Goal: Task Accomplishment & Management: Manage account settings

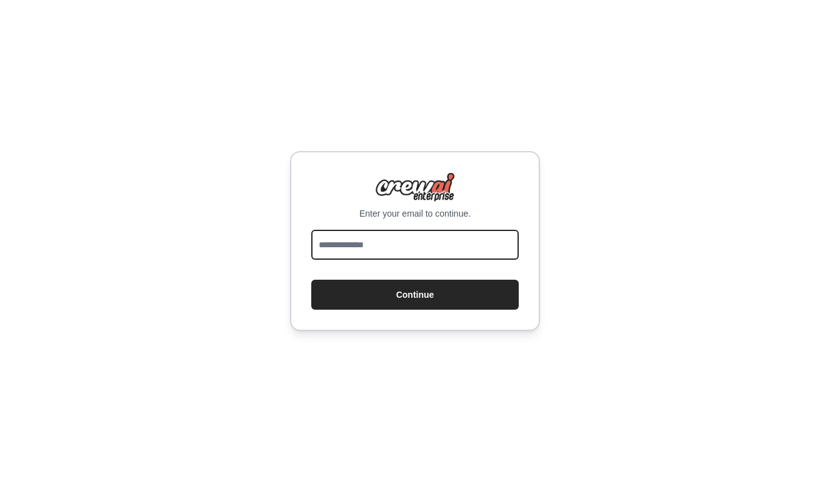
click at [414, 257] on input "email" at bounding box center [414, 245] width 207 height 30
type input "**********"
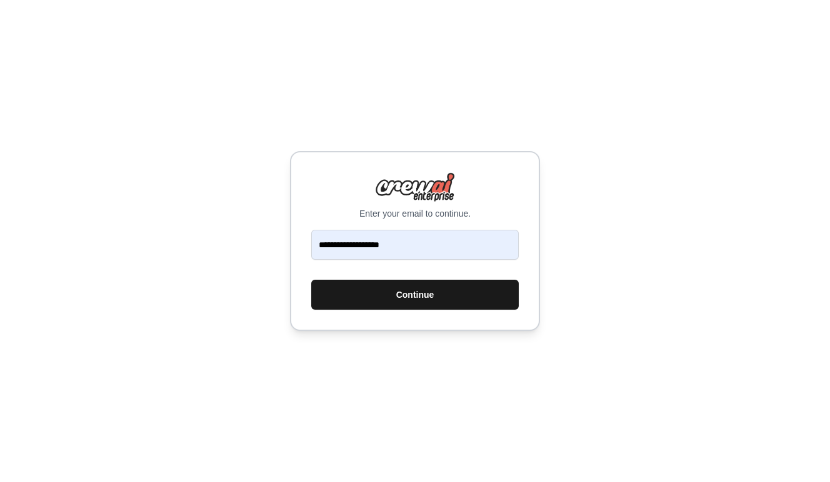
click at [415, 294] on button "Continue" at bounding box center [414, 295] width 207 height 30
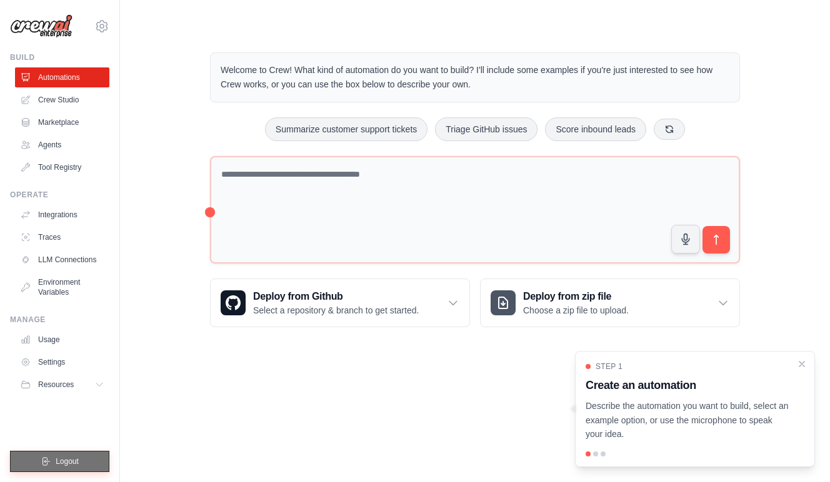
click at [67, 469] on button "Logout" at bounding box center [59, 461] width 99 height 21
click at [193, 127] on div "Welcome to Crew! What kind of automation do you want to build? I'll include som…" at bounding box center [475, 189] width 670 height 315
click at [101, 21] on icon at bounding box center [101, 26] width 15 height 15
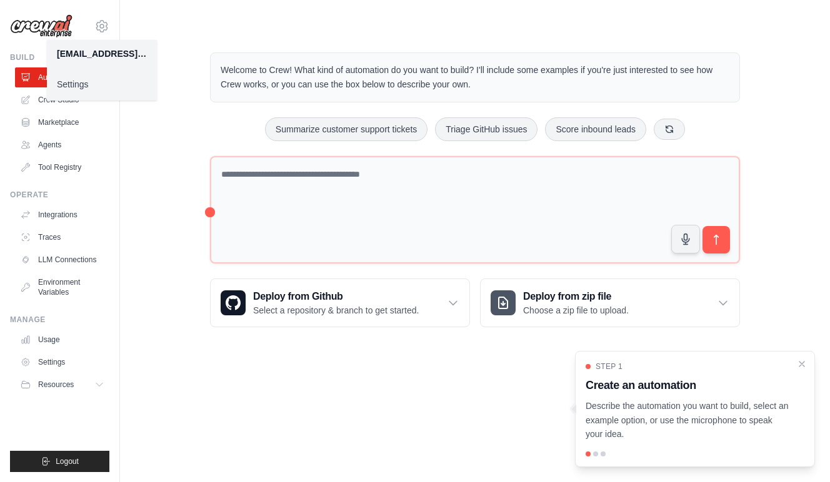
click at [77, 86] on link "Settings" at bounding box center [102, 84] width 110 height 22
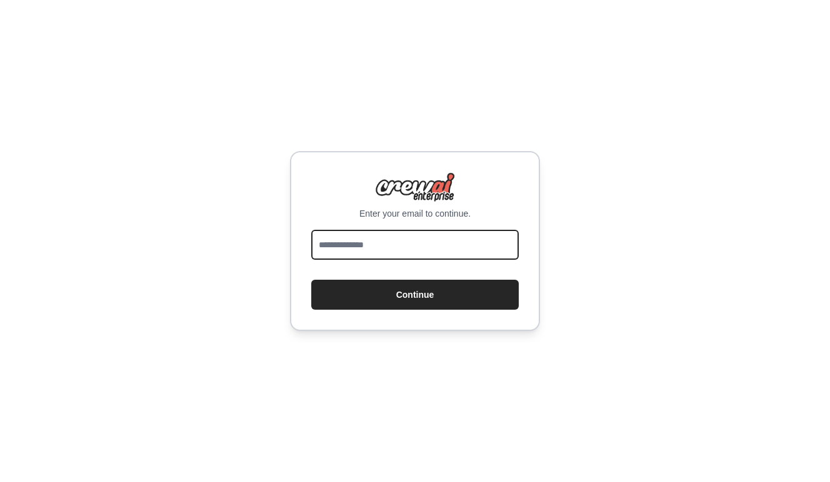
click at [367, 255] on input "email" at bounding box center [414, 245] width 207 height 30
type input "**********"
click at [415, 302] on button "Continue" at bounding box center [414, 295] width 207 height 30
click at [363, 255] on input "email" at bounding box center [414, 245] width 207 height 30
type input "**********"
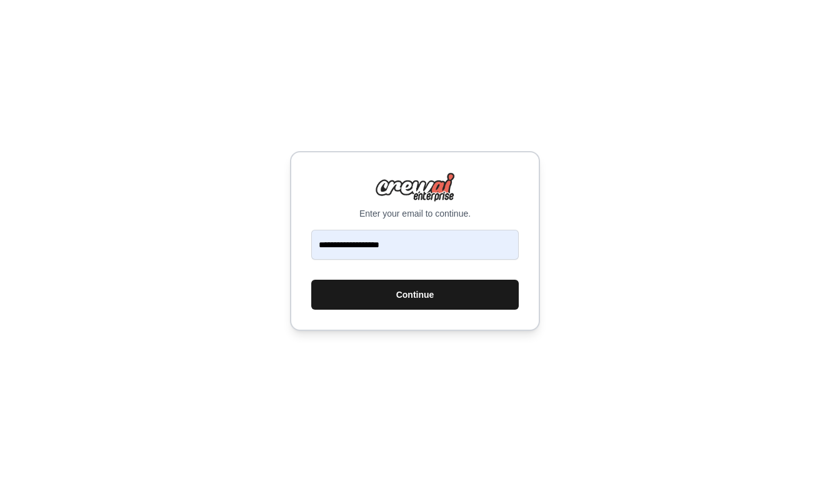
click at [409, 287] on button "Continue" at bounding box center [414, 295] width 207 height 30
click at [414, 303] on button "Continue" at bounding box center [414, 295] width 207 height 30
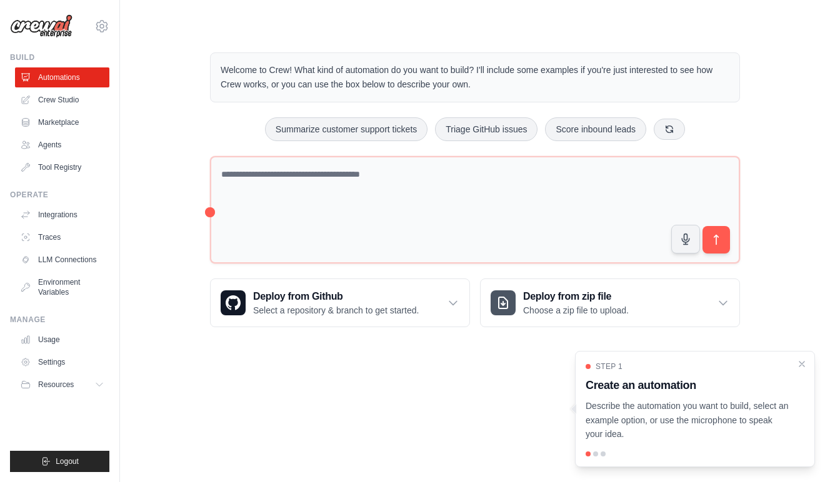
click at [600, 457] on div at bounding box center [694, 454] width 219 height 5
click at [598, 457] on div at bounding box center [694, 454] width 219 height 5
click at [803, 366] on icon "Close walkthrough" at bounding box center [802, 363] width 6 height 6
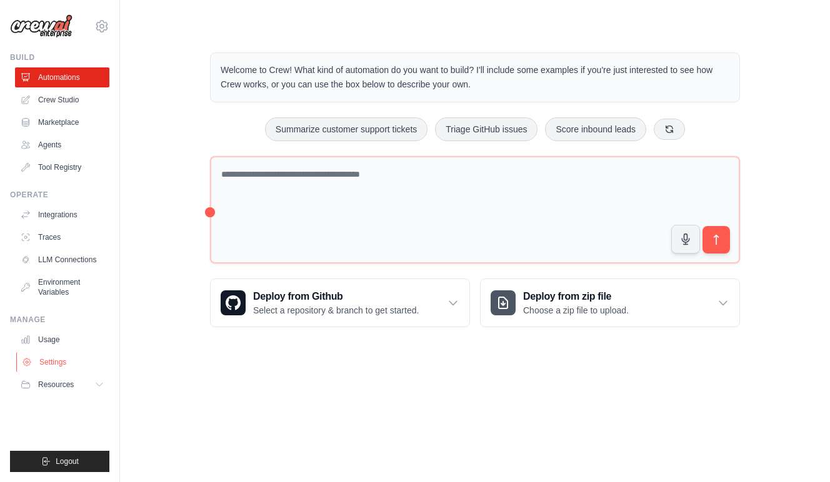
click at [59, 360] on link "Settings" at bounding box center [63, 362] width 94 height 20
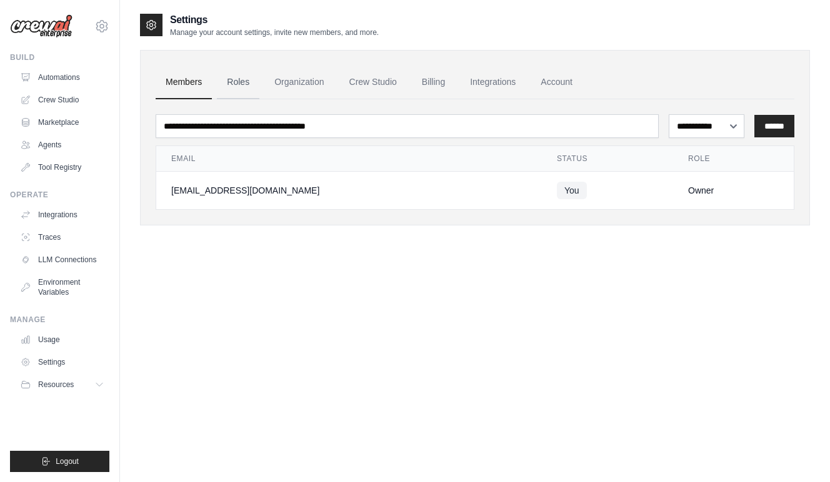
click at [232, 88] on link "Roles" at bounding box center [238, 83] width 42 height 34
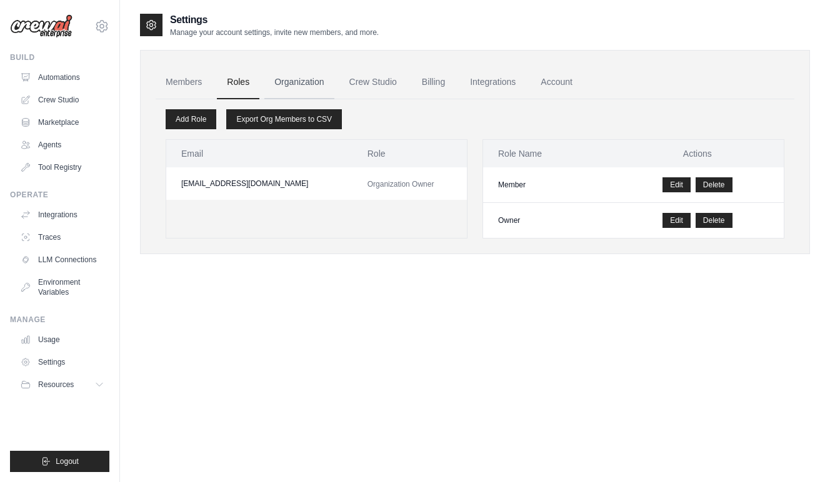
click at [274, 85] on link "Organization" at bounding box center [298, 83] width 69 height 34
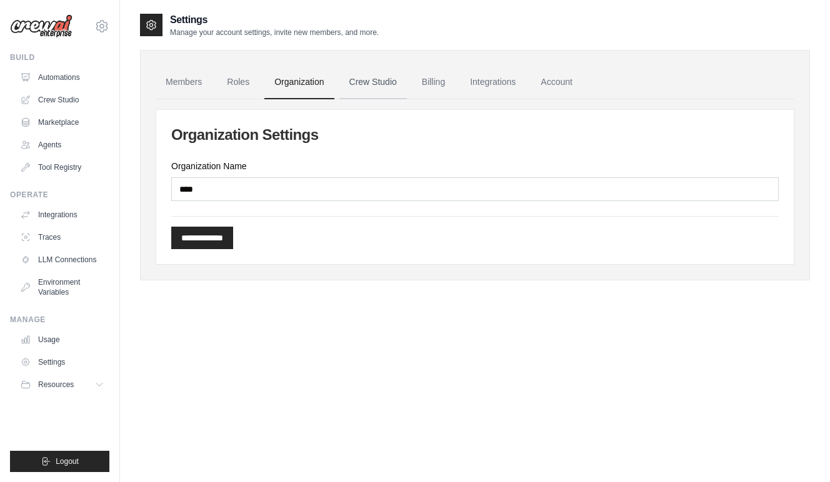
click at [377, 82] on link "Crew Studio" at bounding box center [372, 83] width 67 height 34
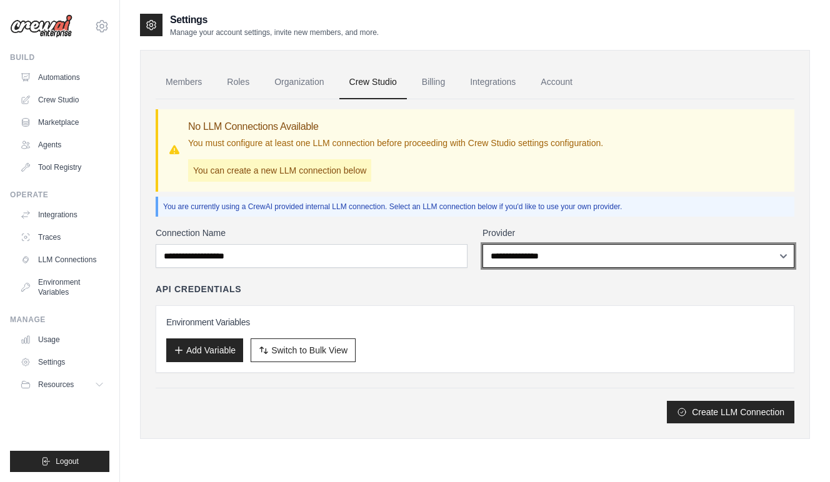
select select "******"
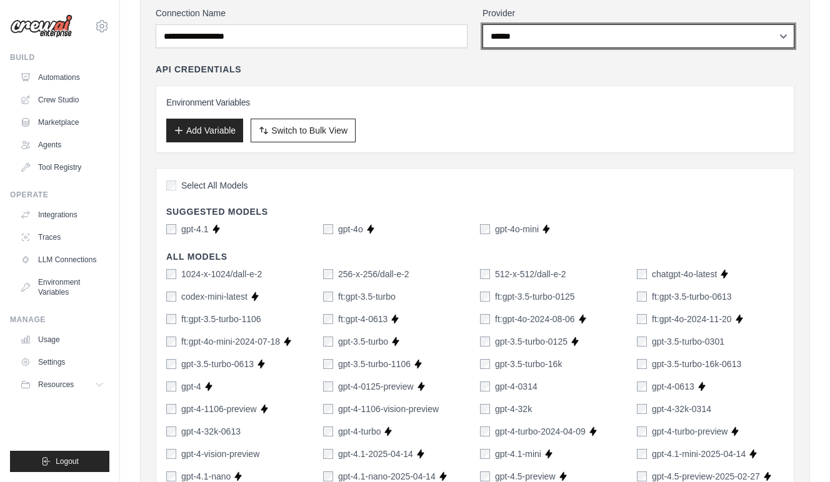
scroll to position [208, 0]
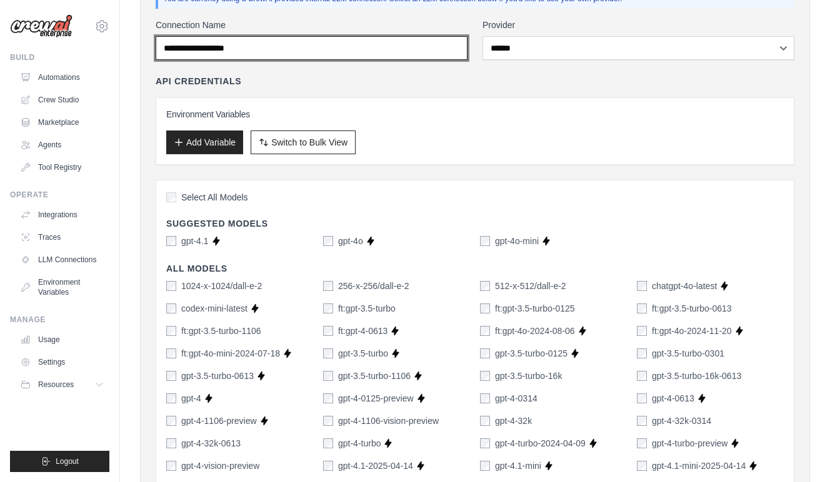
click at [281, 45] on input "Connection Name" at bounding box center [312, 48] width 312 height 24
click at [281, 48] on input "Connection Name" at bounding box center [312, 48] width 312 height 24
click at [281, 48] on input "Connection Name" at bounding box center [312, 49] width 312 height 24
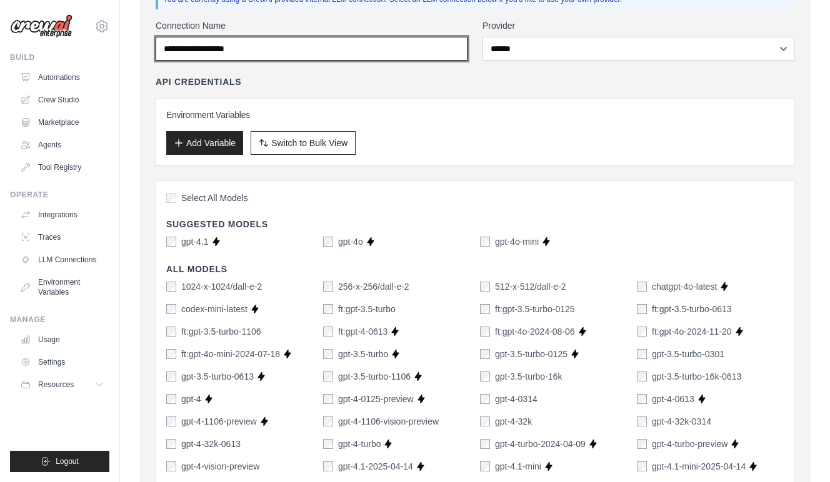
click at [281, 48] on input "Connection Name" at bounding box center [312, 49] width 312 height 24
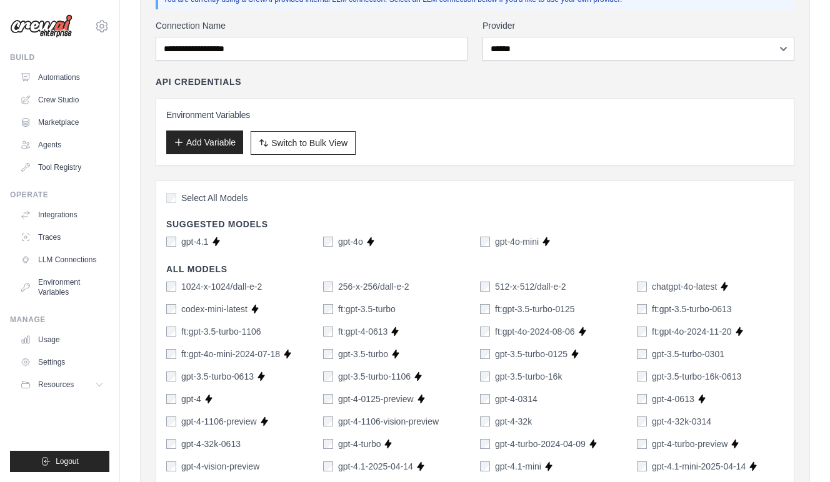
click at [184, 151] on button "Add Variable" at bounding box center [204, 143] width 77 height 24
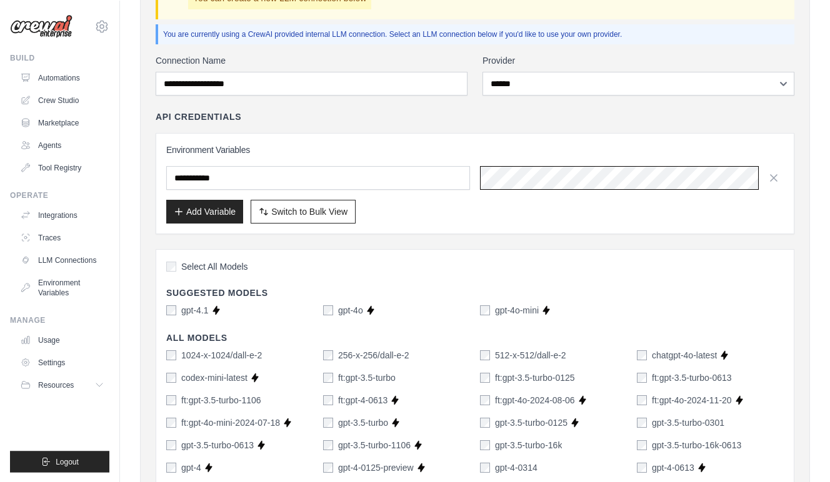
scroll to position [0, 0]
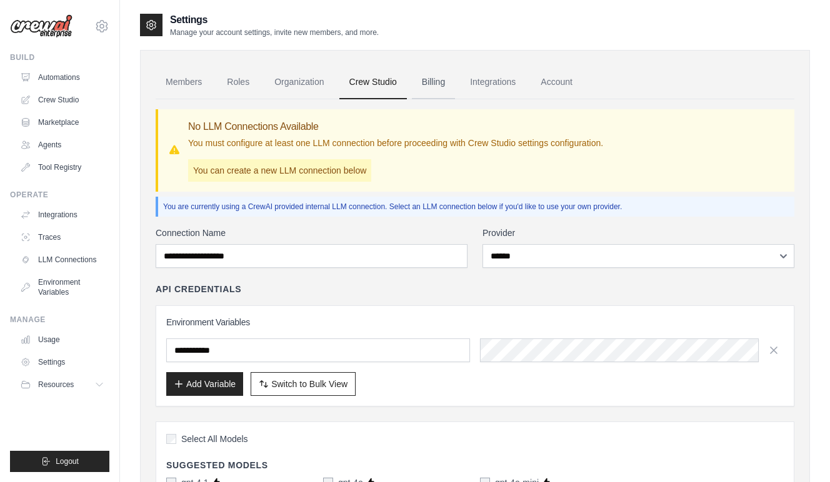
click at [425, 82] on link "Billing" at bounding box center [433, 83] width 43 height 34
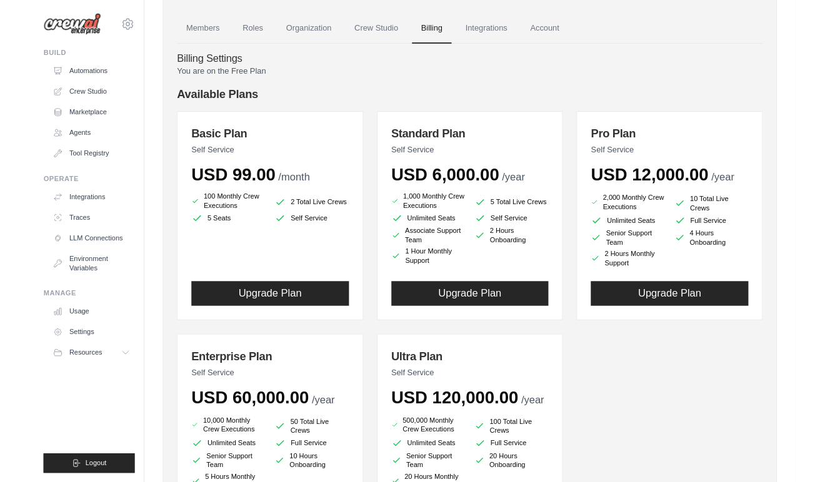
scroll to position [39, 0]
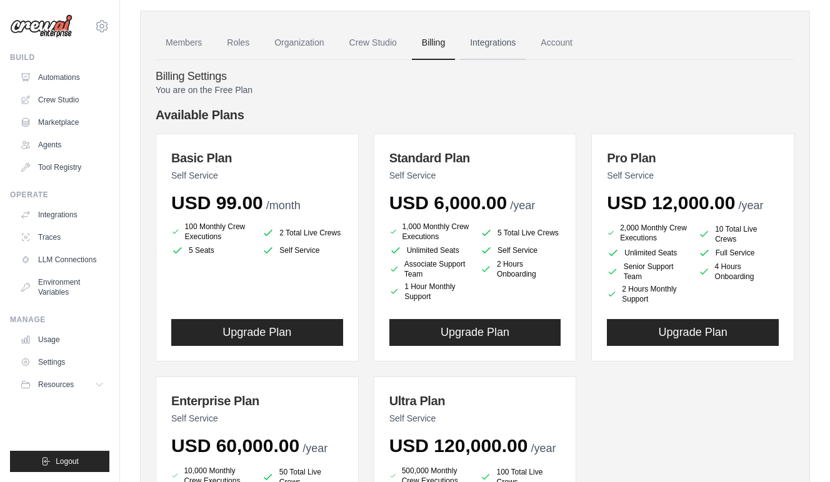
click at [487, 37] on link "Integrations" at bounding box center [493, 43] width 66 height 34
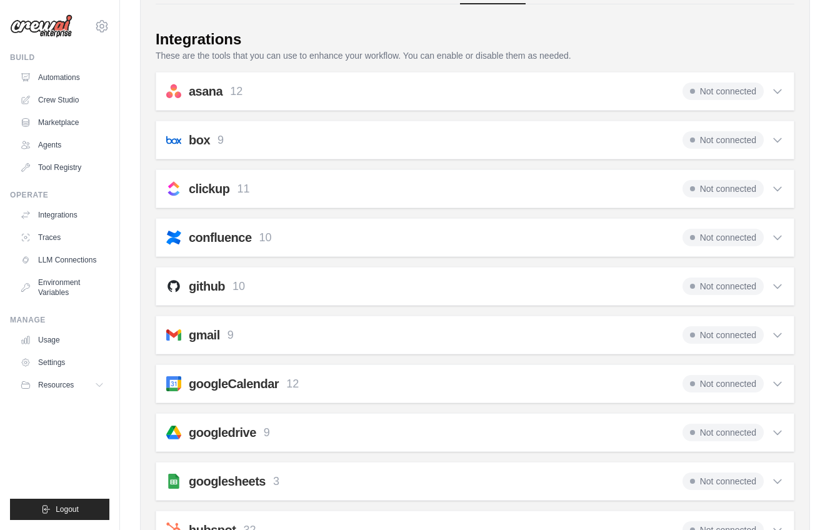
scroll to position [199, 0]
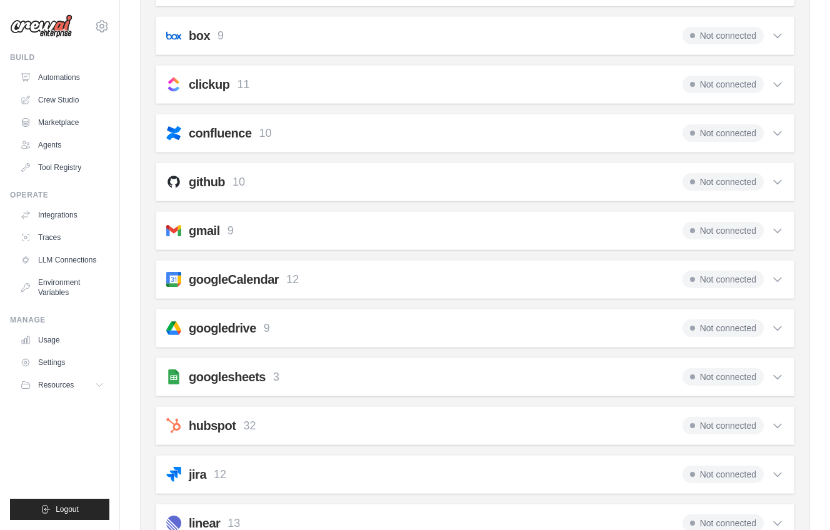
click at [723, 275] on span "Not connected" at bounding box center [722, 278] width 81 height 17
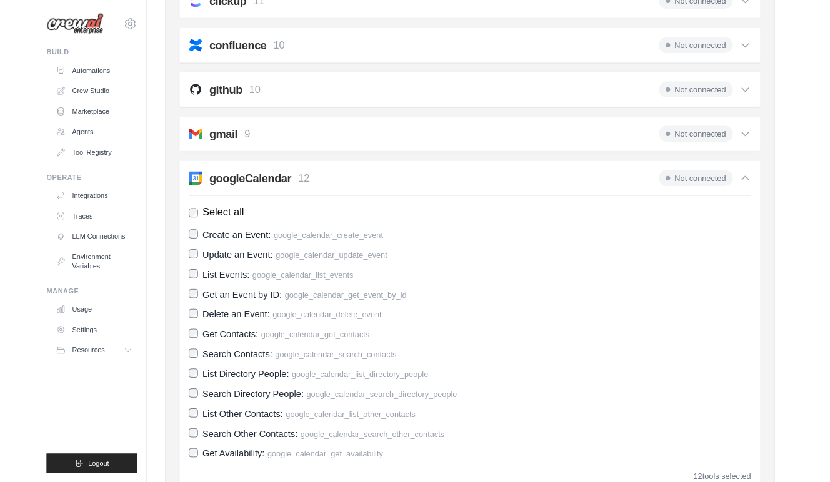
scroll to position [304, 0]
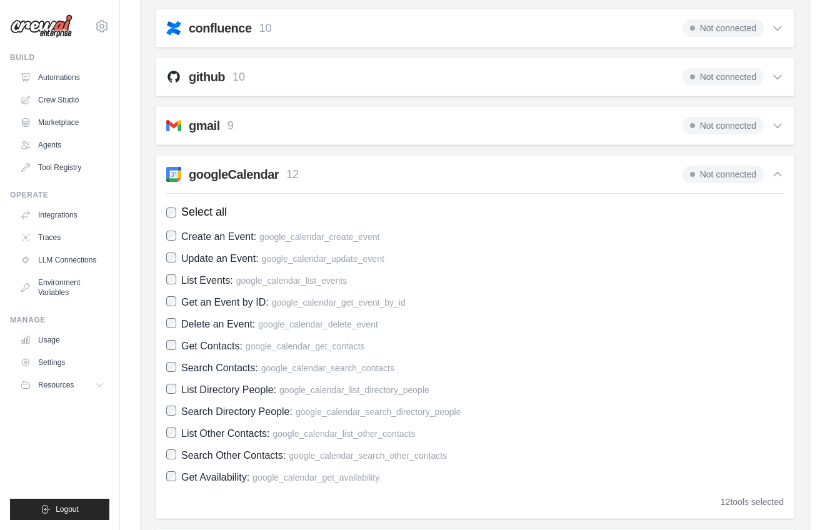
click at [712, 178] on span "Not connected" at bounding box center [722, 174] width 81 height 17
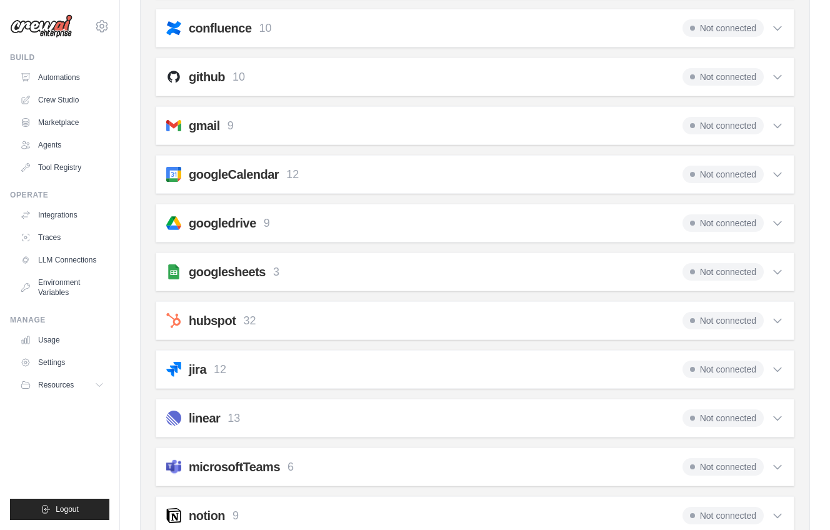
click at [693, 175] on span at bounding box center [692, 174] width 5 height 5
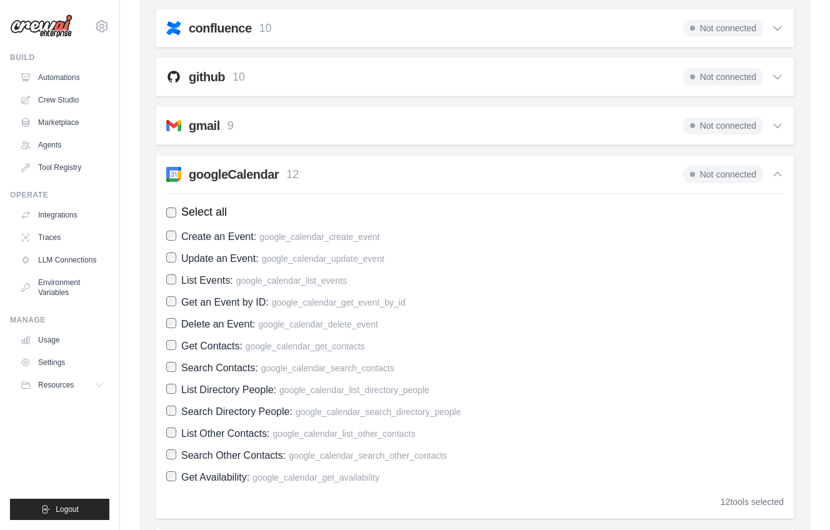
click at [693, 175] on span at bounding box center [692, 174] width 5 height 5
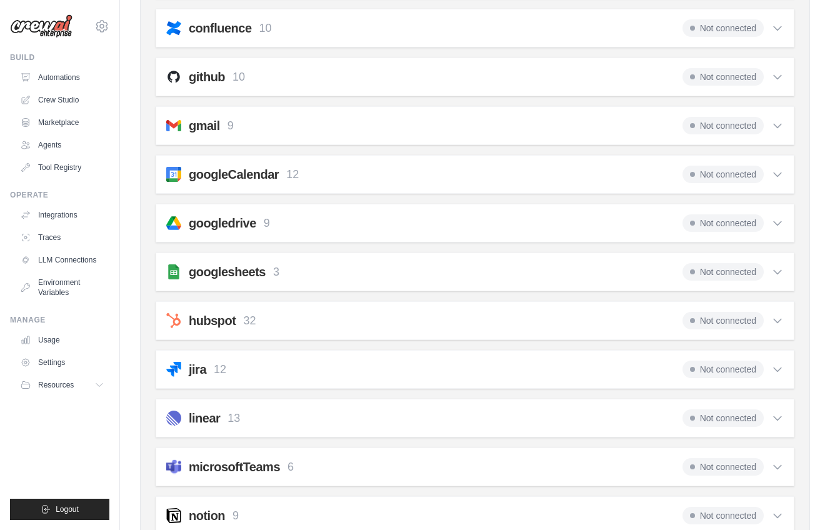
click at [751, 171] on span "Not connected" at bounding box center [722, 174] width 81 height 17
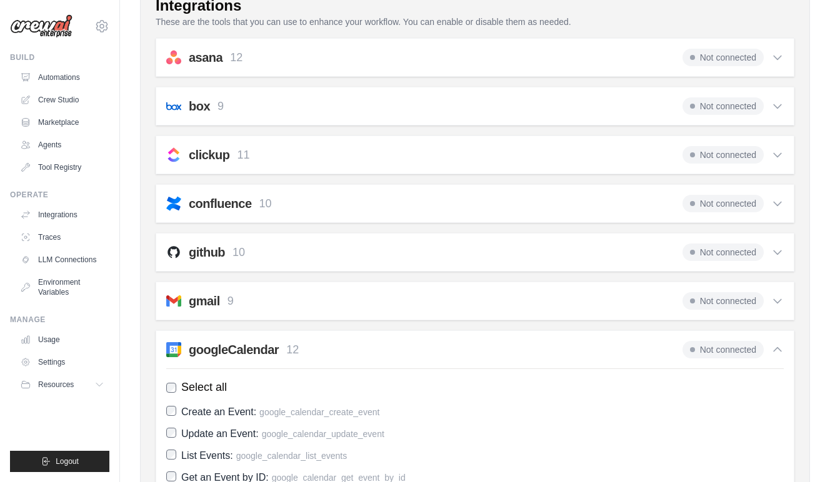
scroll to position [0, 0]
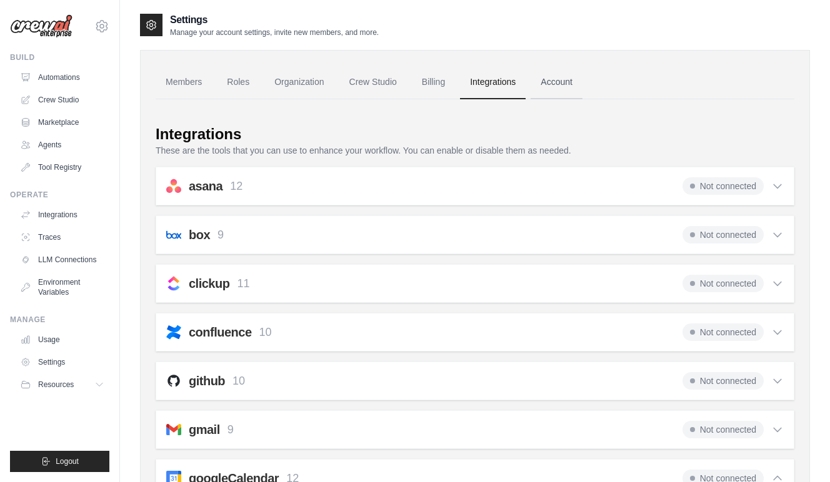
click at [561, 84] on link "Account" at bounding box center [556, 83] width 52 height 34
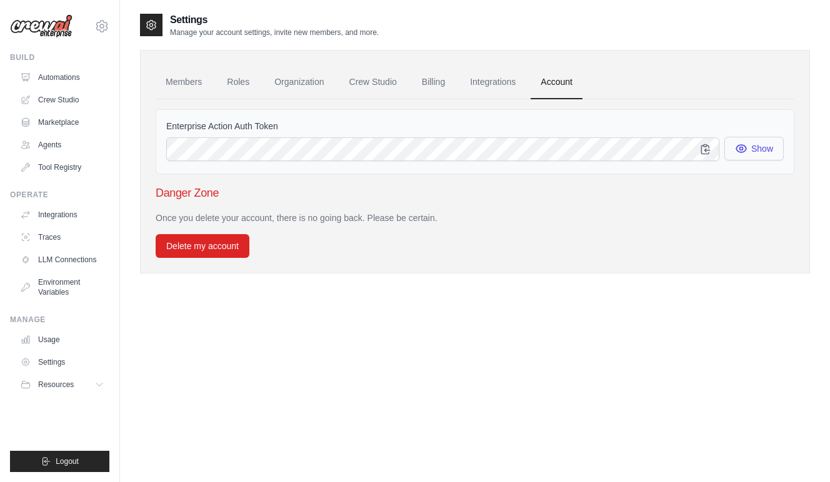
click at [739, 154] on icon "button" at bounding box center [741, 148] width 12 height 12
click at [64, 76] on link "Automations" at bounding box center [63, 77] width 94 height 20
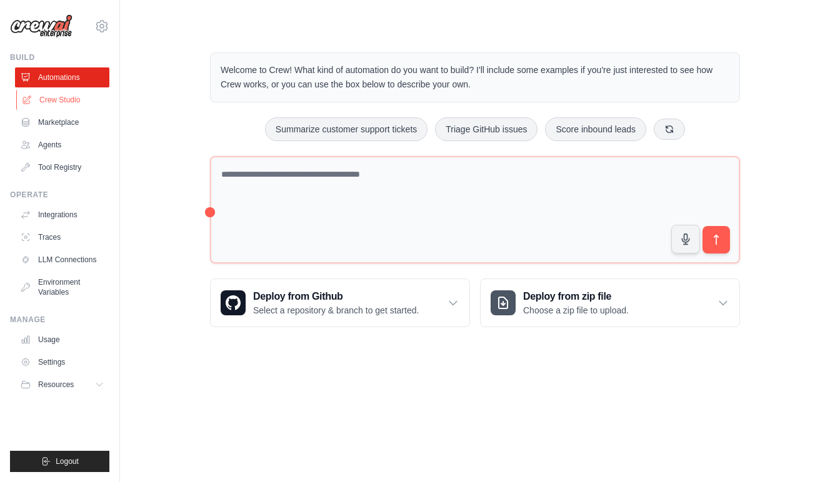
click at [61, 102] on link "Crew Studio" at bounding box center [63, 100] width 94 height 20
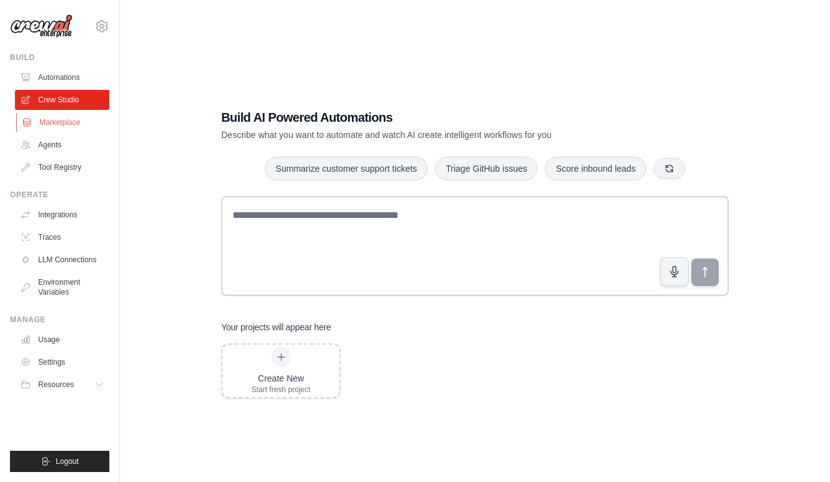
click at [61, 124] on link "Marketplace" at bounding box center [63, 122] width 94 height 20
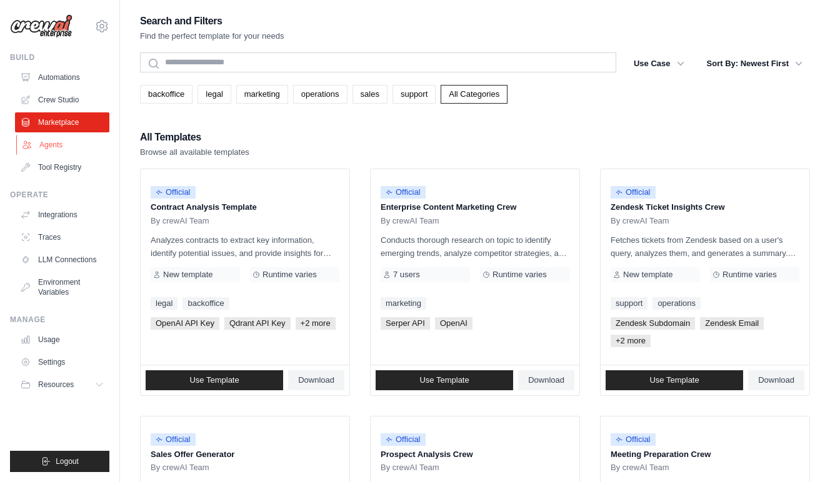
click at [59, 144] on link "Agents" at bounding box center [63, 145] width 94 height 20
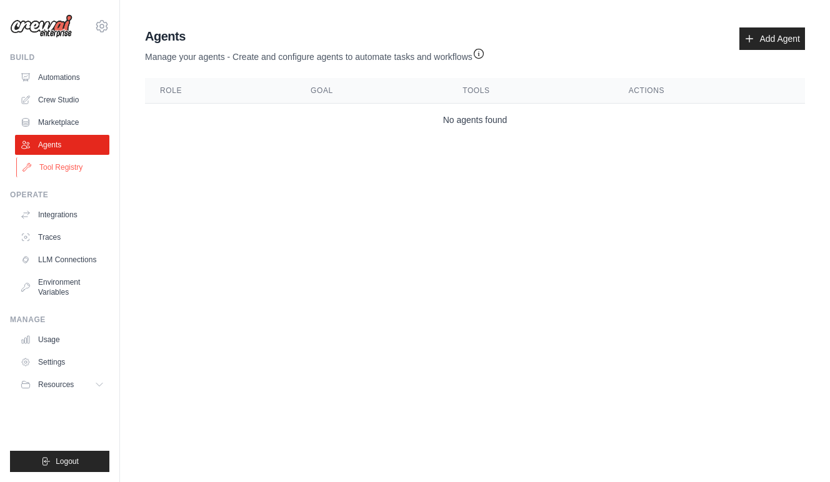
click at [50, 168] on link "Tool Registry" at bounding box center [63, 167] width 94 height 20
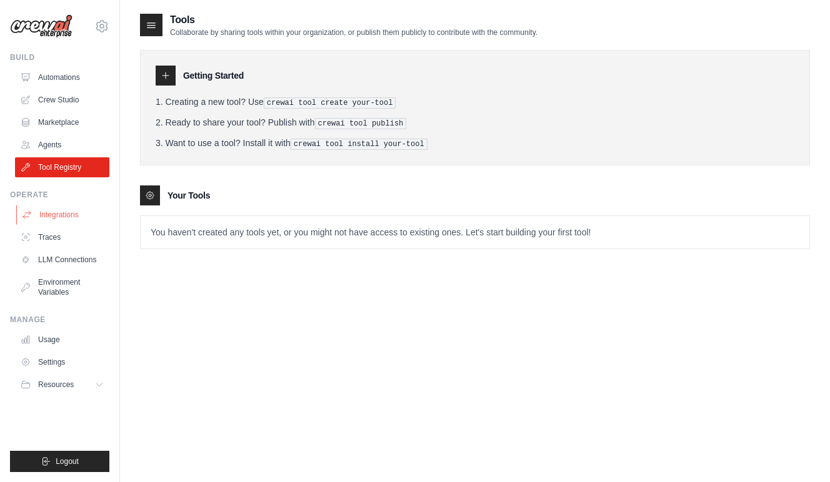
click at [52, 223] on link "Integrations" at bounding box center [63, 215] width 94 height 20
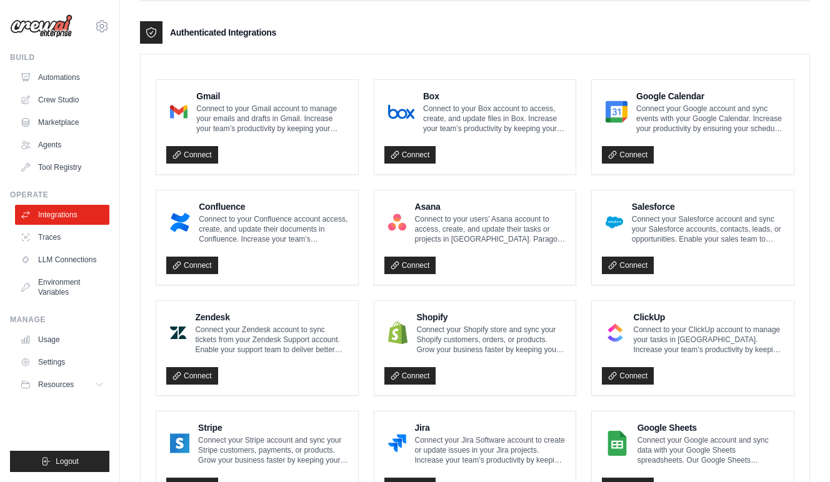
scroll to position [267, 0]
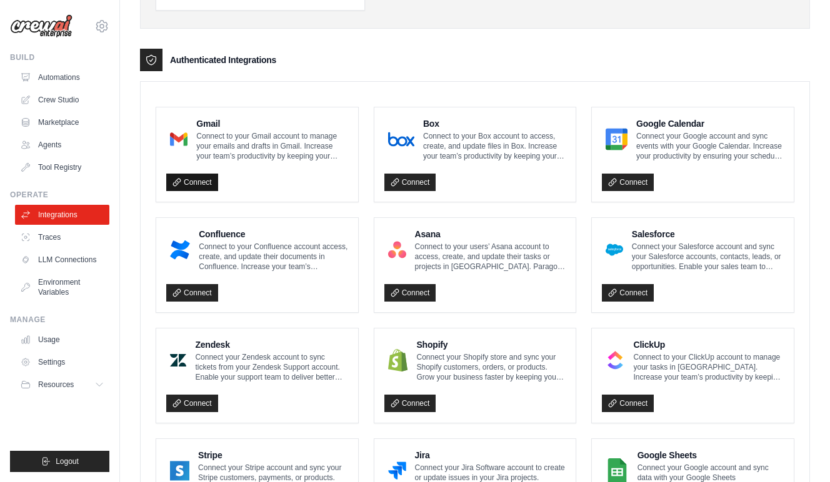
click at [195, 183] on link "Connect" at bounding box center [192, 182] width 52 height 17
click at [622, 182] on link "Connect" at bounding box center [628, 182] width 52 height 17
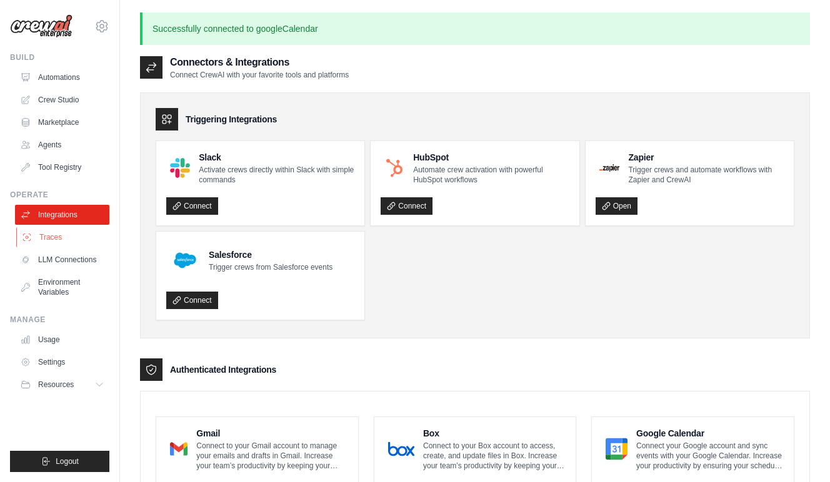
click at [42, 242] on link "Traces" at bounding box center [63, 237] width 94 height 20
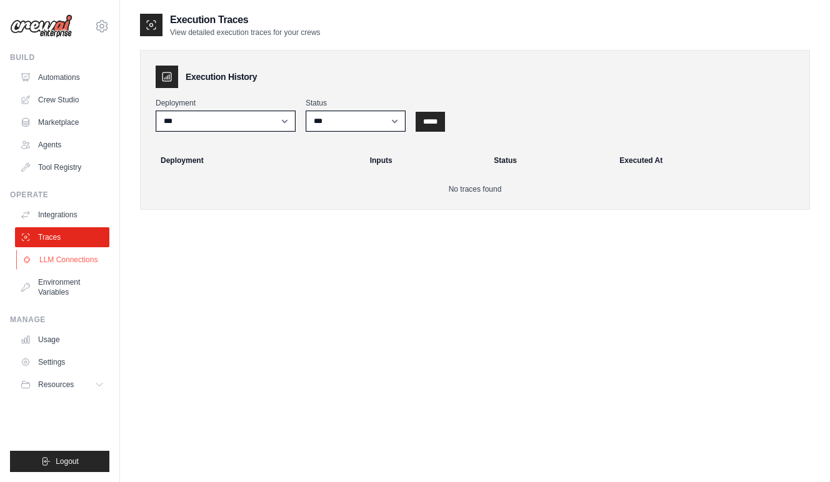
click at [53, 259] on link "LLM Connections" at bounding box center [63, 260] width 94 height 20
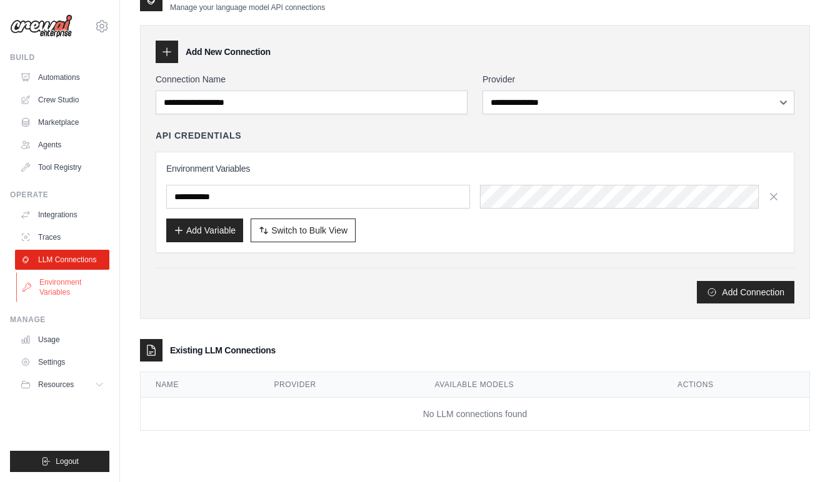
scroll to position [41, 0]
click at [51, 346] on link "Usage" at bounding box center [63, 340] width 94 height 20
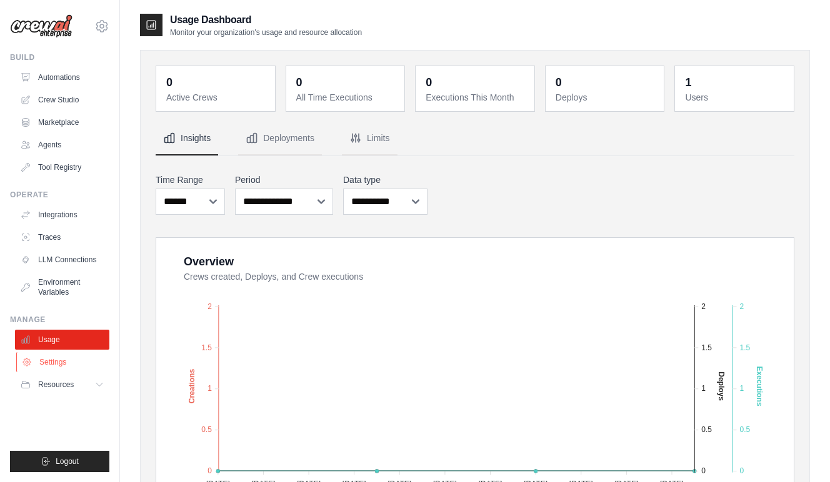
click at [47, 365] on link "Settings" at bounding box center [63, 362] width 94 height 20
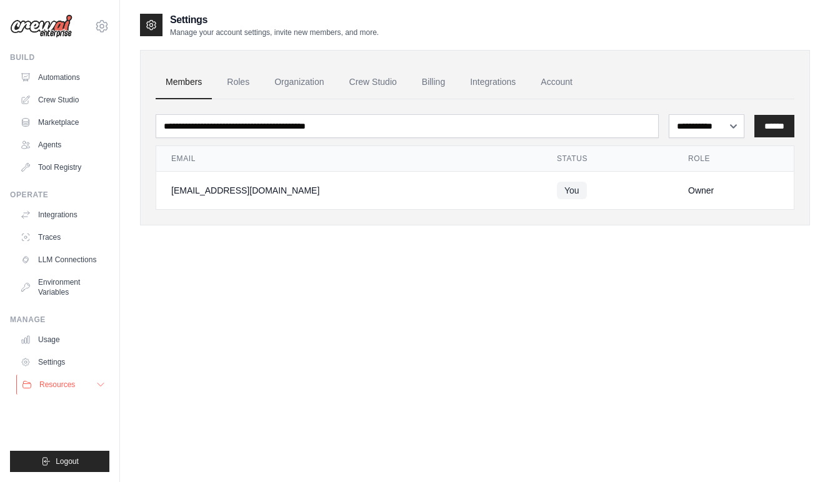
click at [48, 384] on span "Resources" at bounding box center [57, 385] width 36 height 10
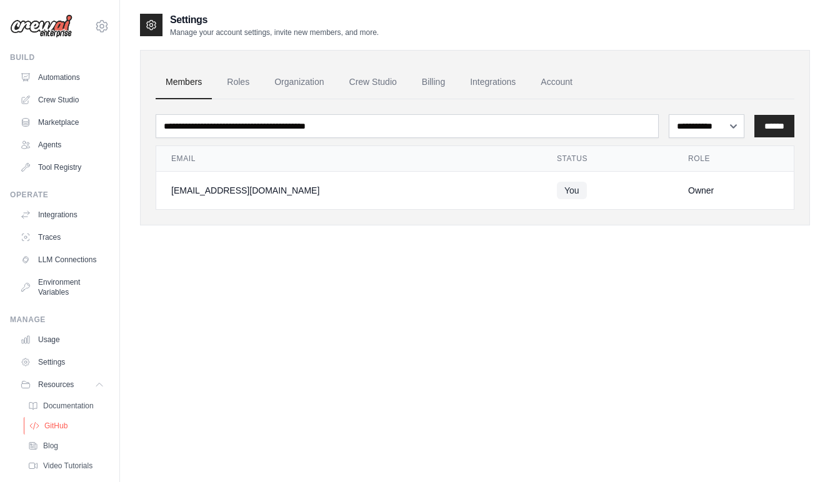
click at [52, 430] on span "GitHub" at bounding box center [55, 426] width 23 height 10
drag, startPoint x: 1, startPoint y: 159, endPoint x: -1, endPoint y: -1, distance: 159.3
click at [0, 0] on html "hreisgies@gmail.com Settings Build Automations Crew Studio" at bounding box center [415, 253] width 830 height 507
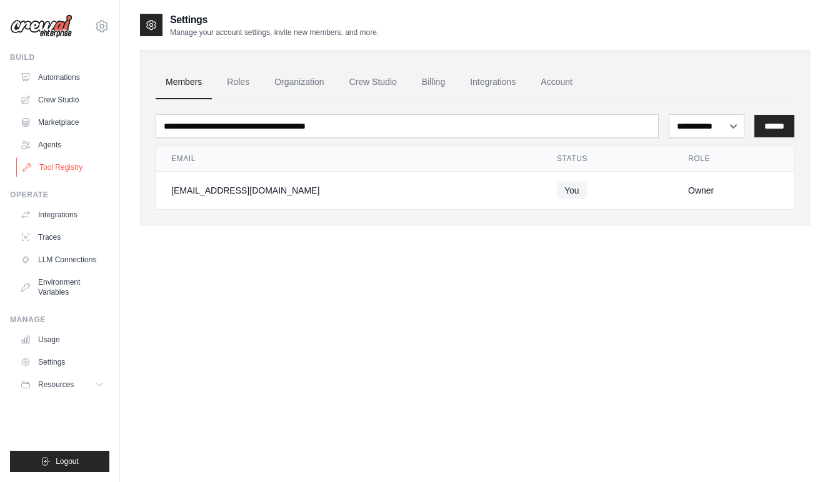
click at [57, 166] on link "Tool Registry" at bounding box center [63, 167] width 94 height 20
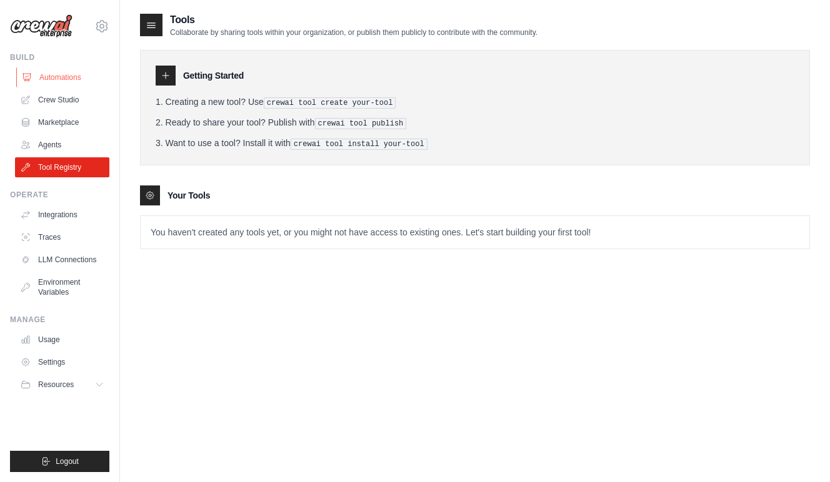
click at [57, 82] on link "Automations" at bounding box center [63, 77] width 94 height 20
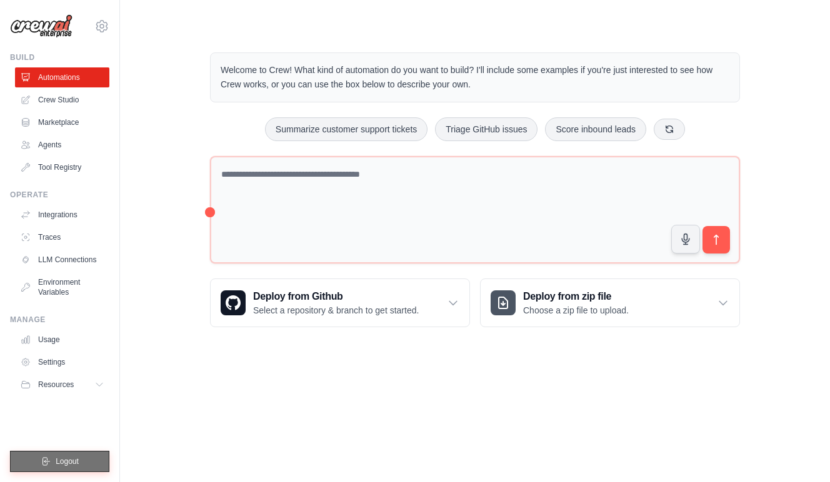
click at [66, 467] on span "Logout" at bounding box center [67, 462] width 23 height 10
